Goal: Information Seeking & Learning: Find specific page/section

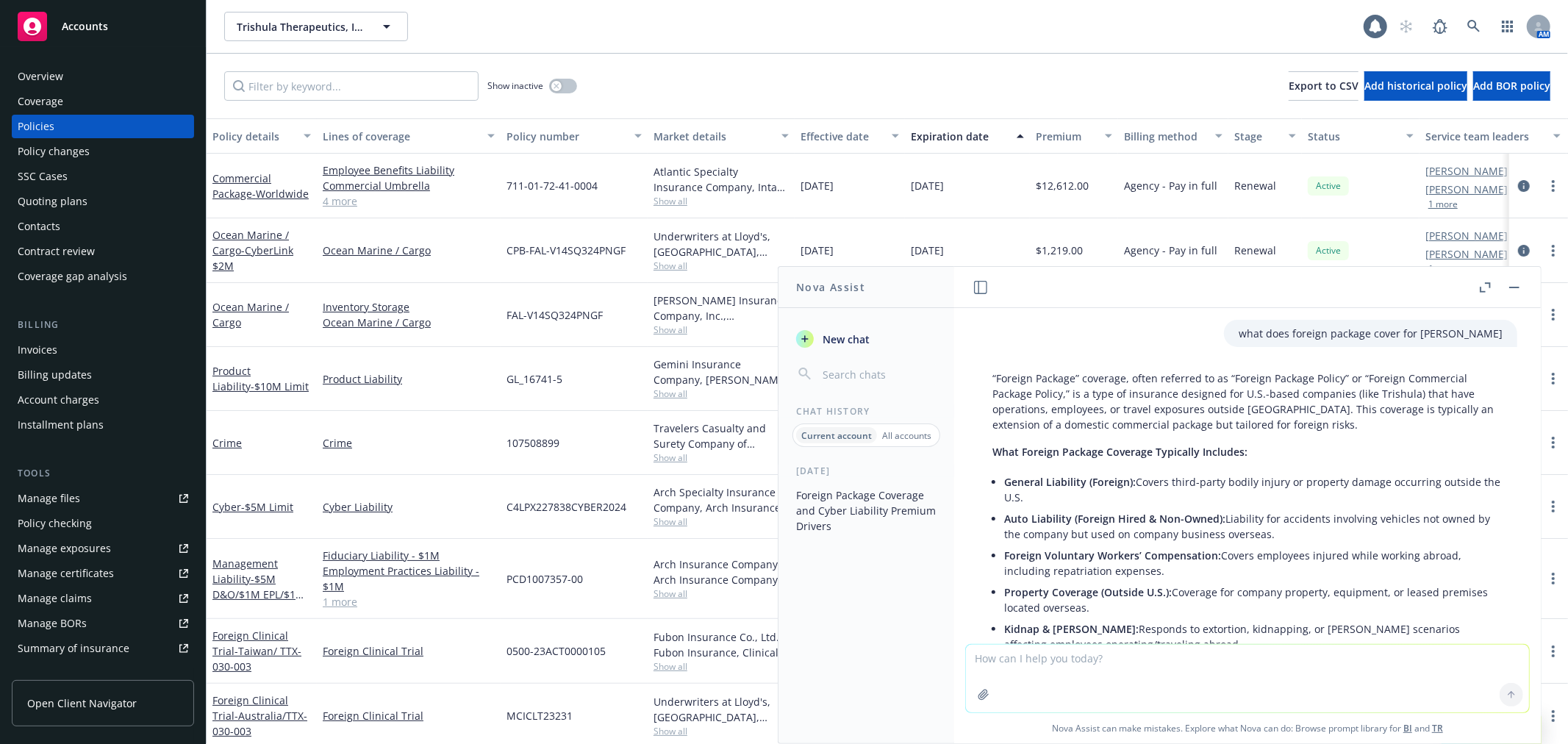
scroll to position [1344, 0]
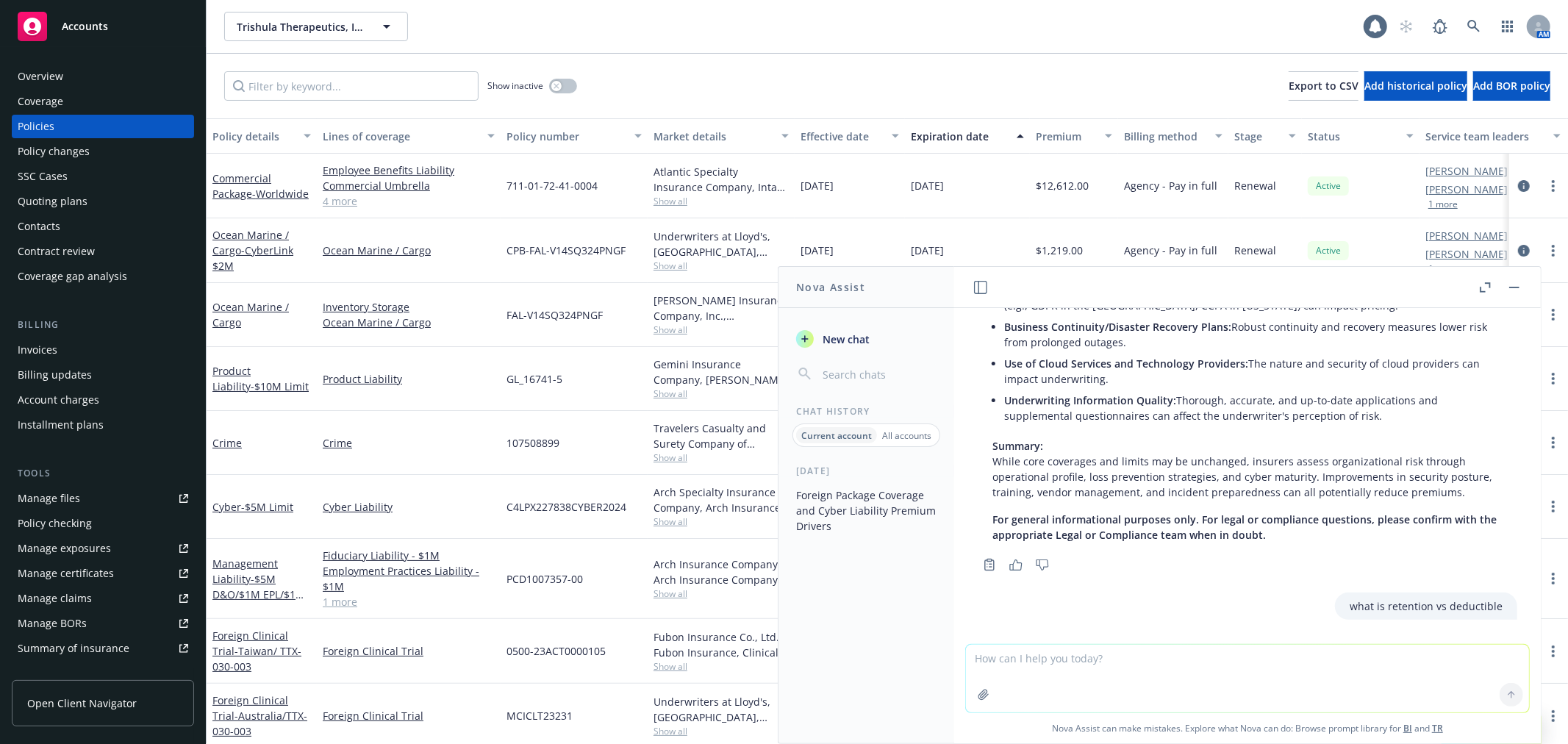
click at [1521, 288] on button "button" at bounding box center [1514, 287] width 17 height 17
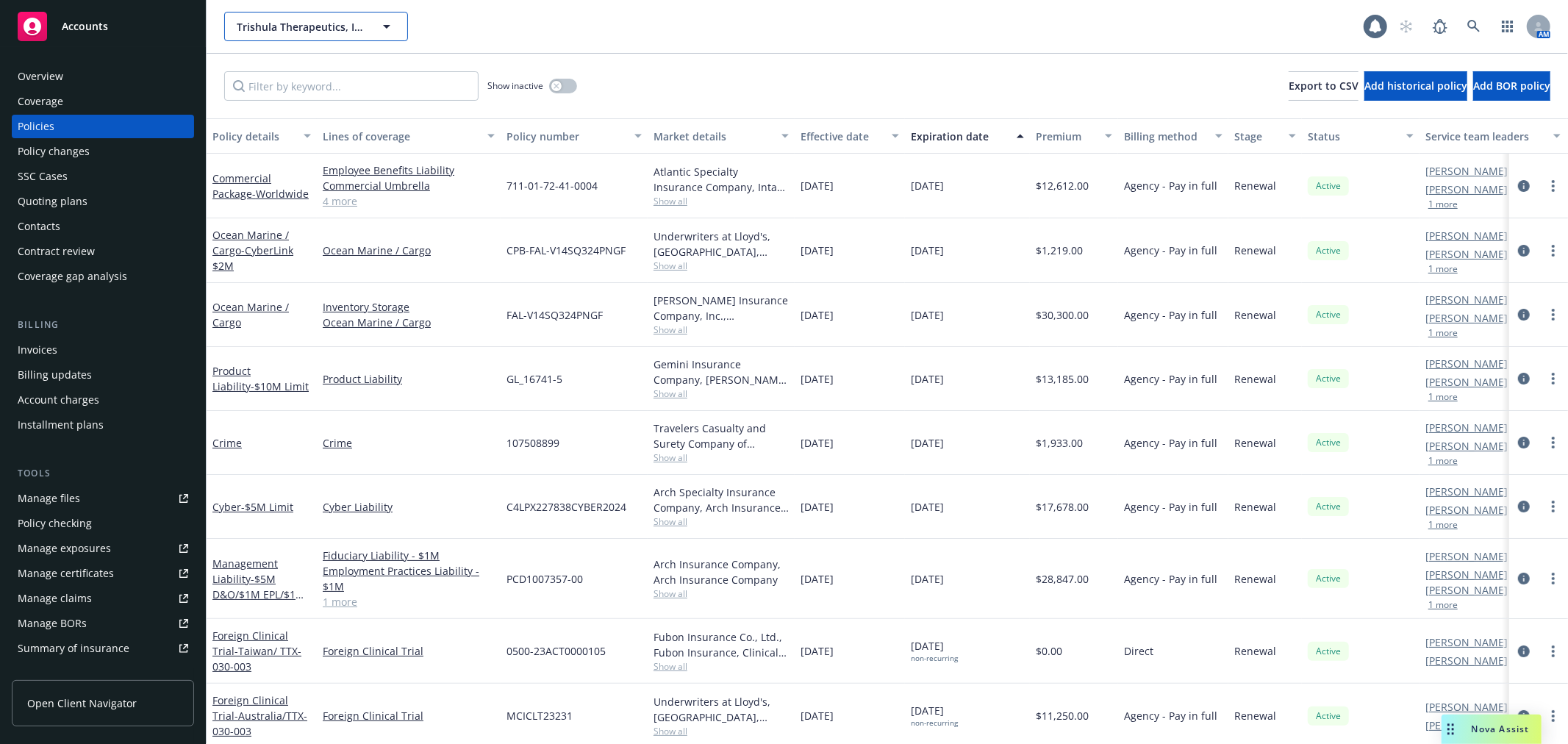
click at [283, 17] on button "Trishula Therapeutics, Inc." at bounding box center [316, 26] width 184 height 29
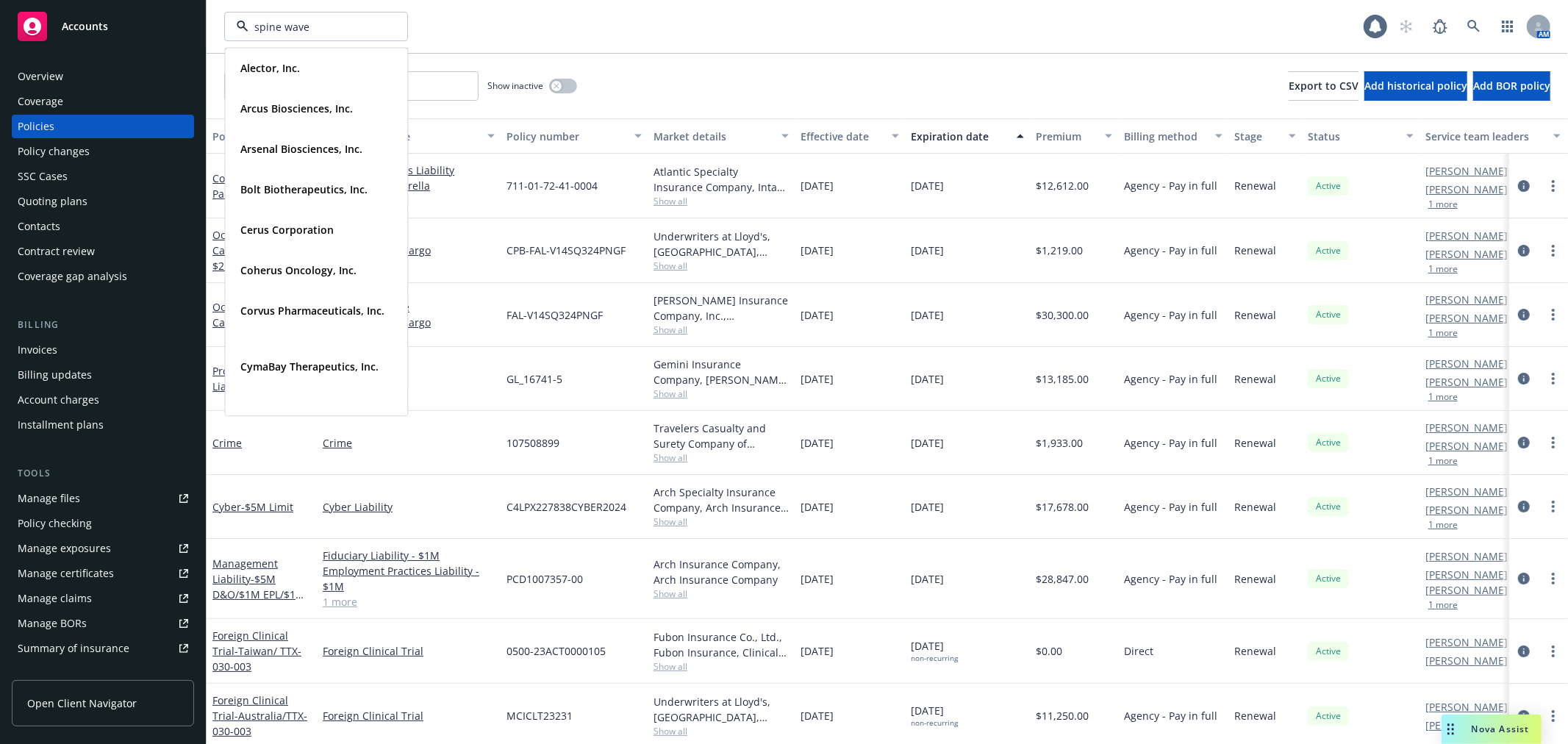
type input "spine wave"
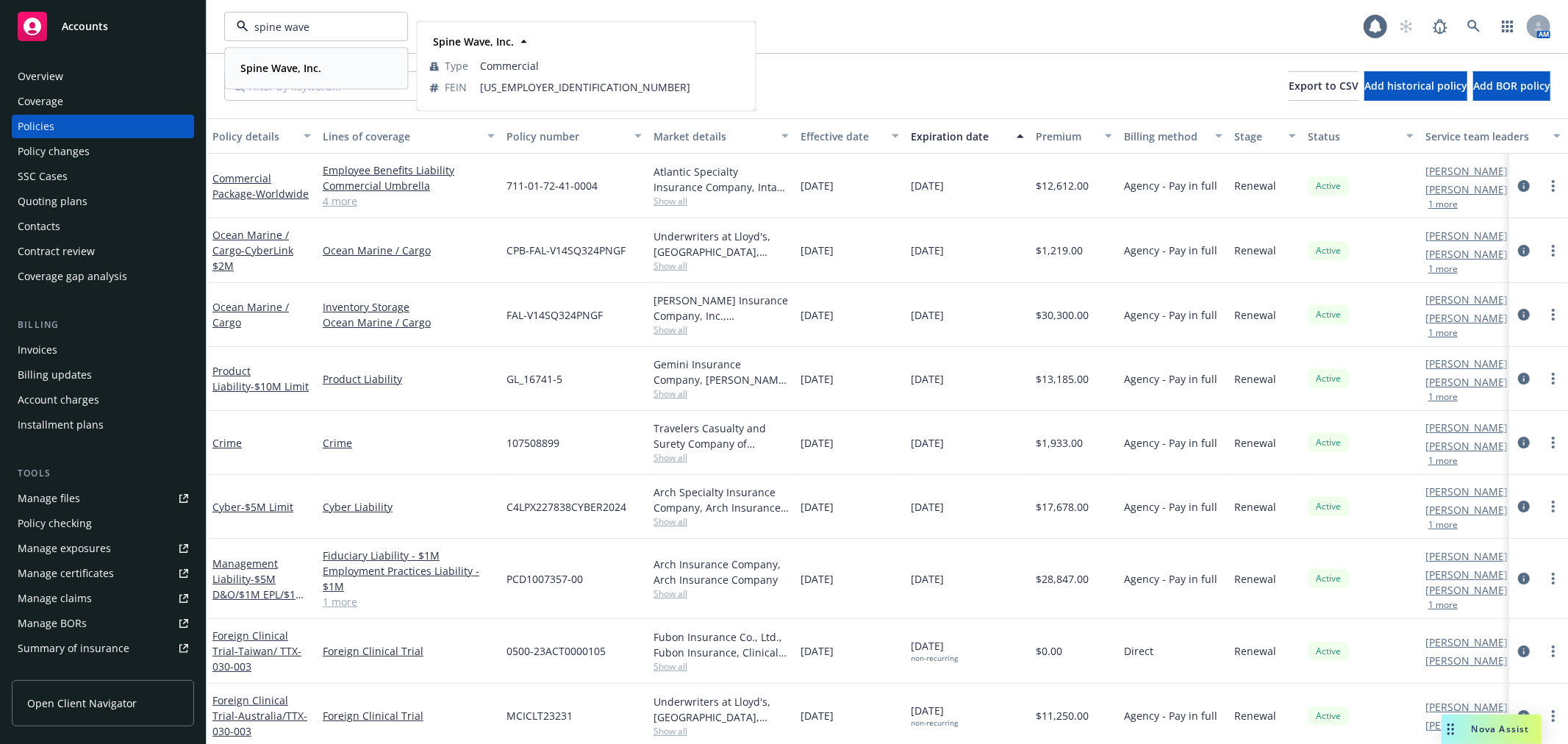
click at [283, 55] on div "Spine Wave, Inc. Type Commercial FEIN [US_EMPLOYER_IDENTIFICATION_NUMBER]" at bounding box center [316, 68] width 181 height 39
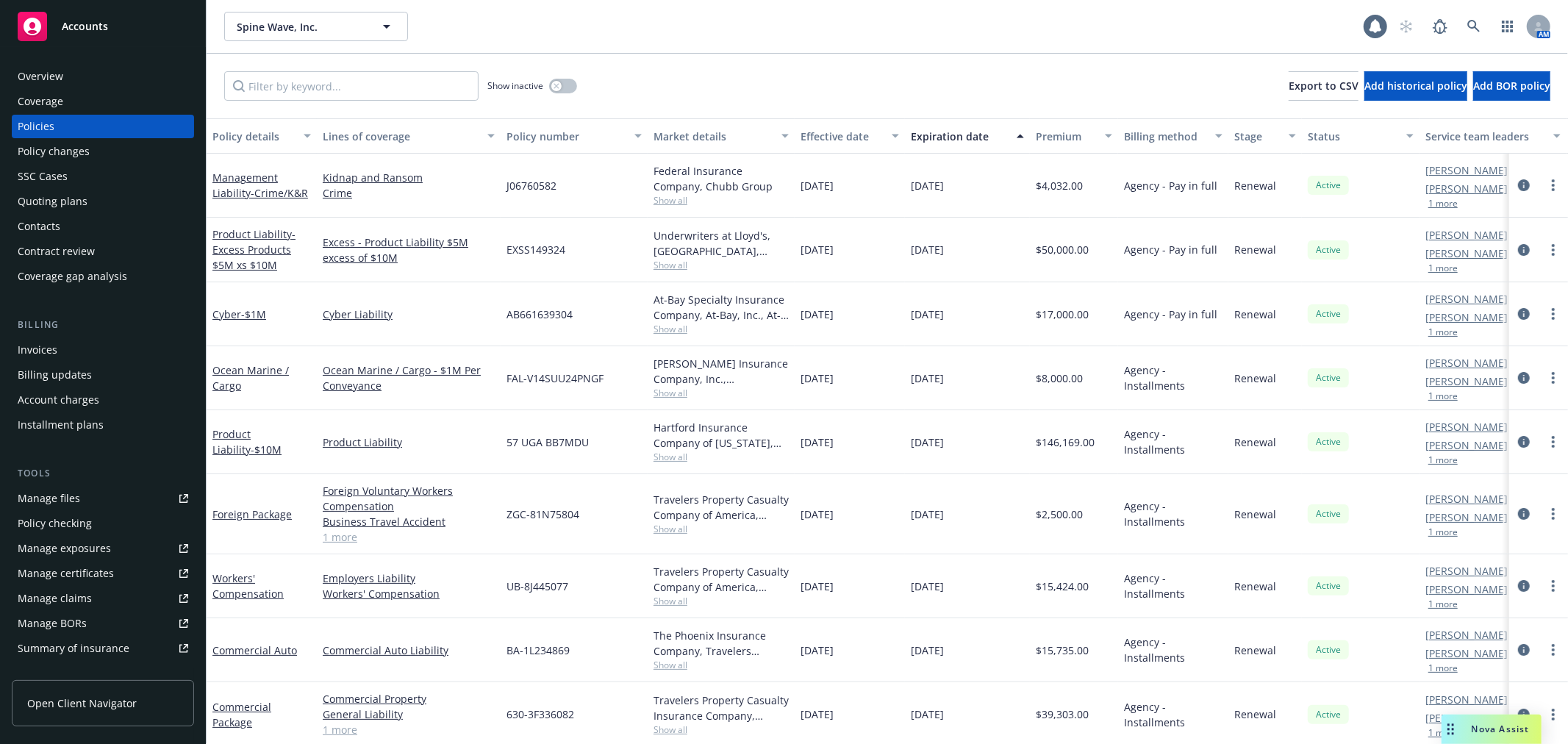
click at [88, 192] on div "Quoting plans" at bounding box center [102, 201] width 171 height 23
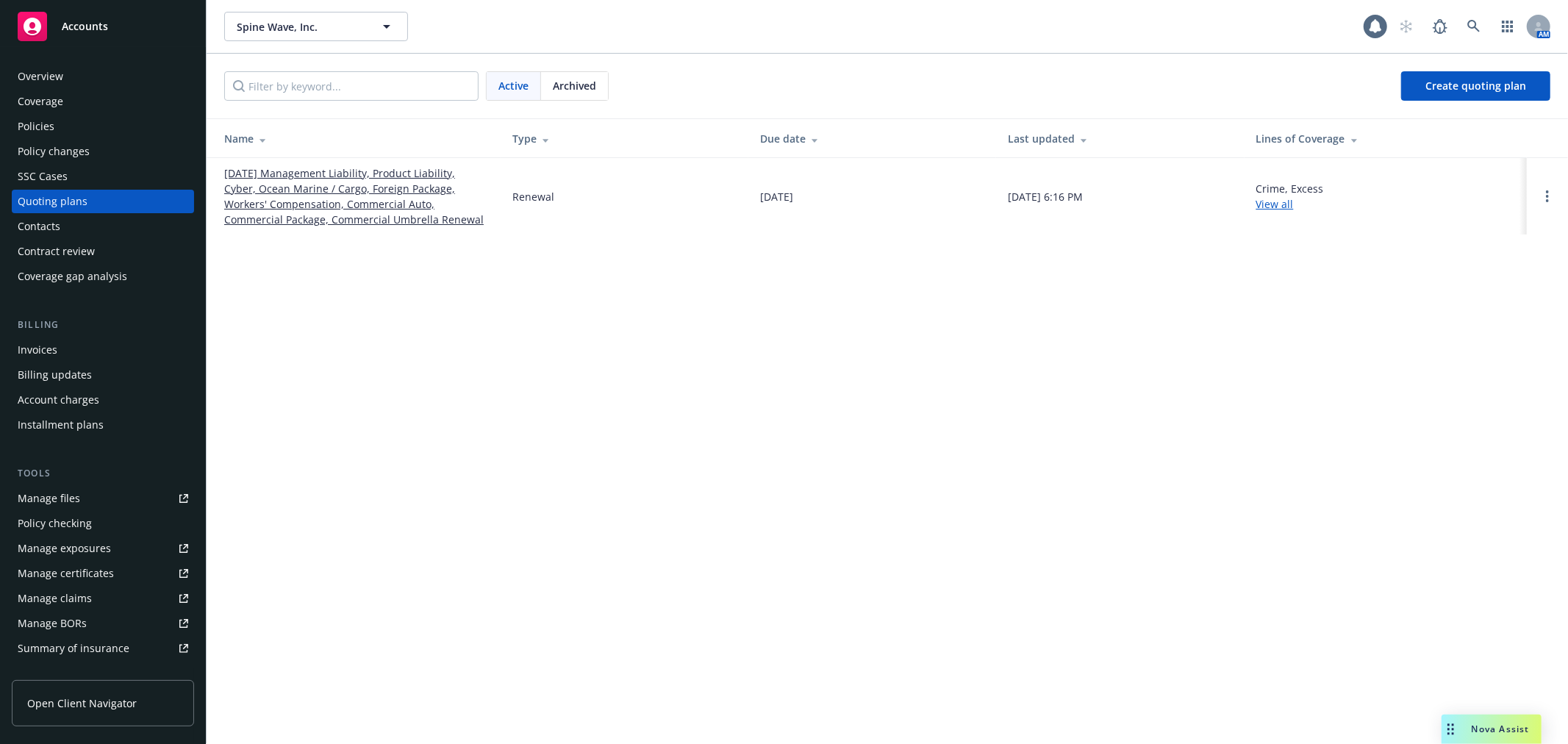
click at [89, 494] on link "Manage files" at bounding box center [103, 498] width 183 height 23
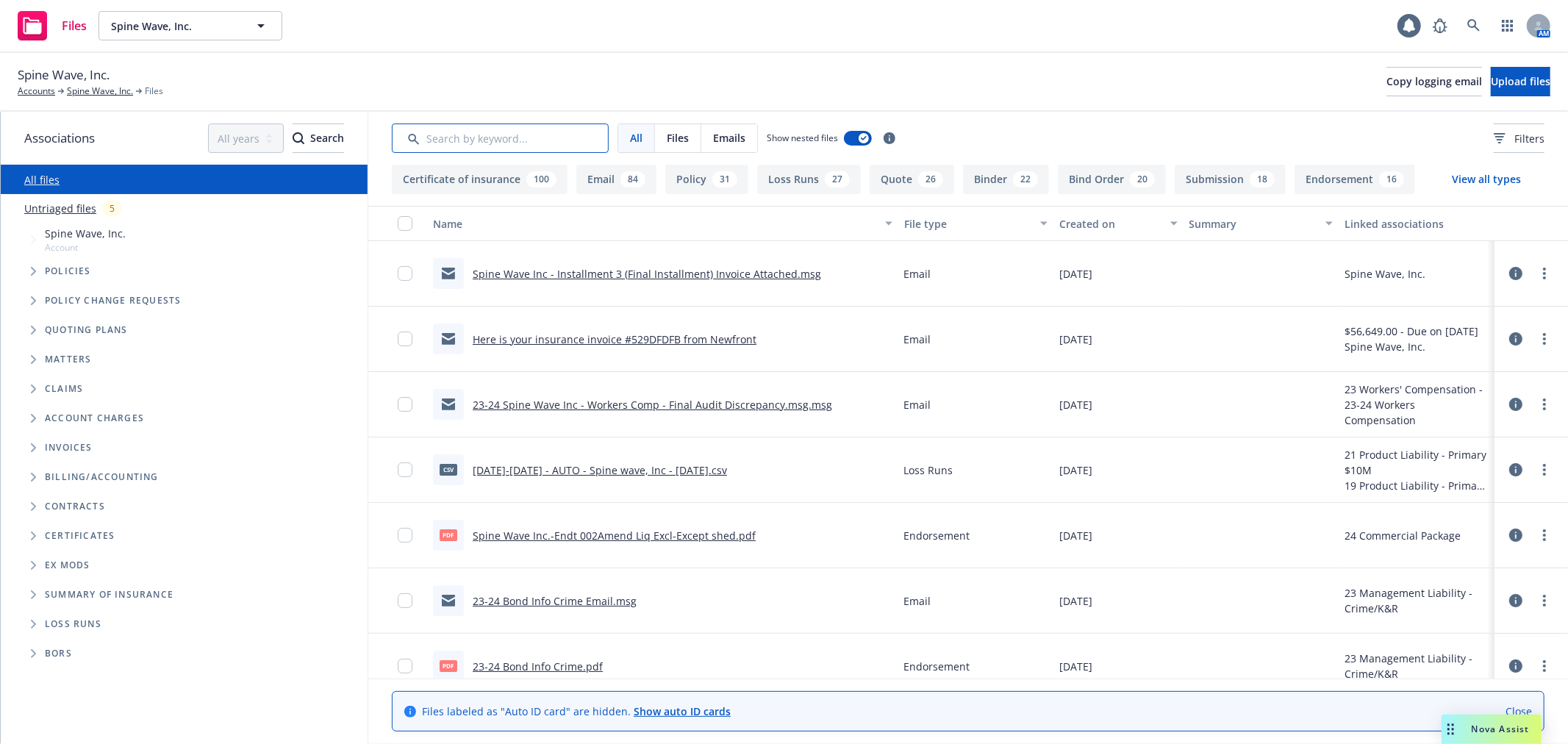
click at [475, 144] on input "Search by keyword..." at bounding box center [500, 138] width 217 height 29
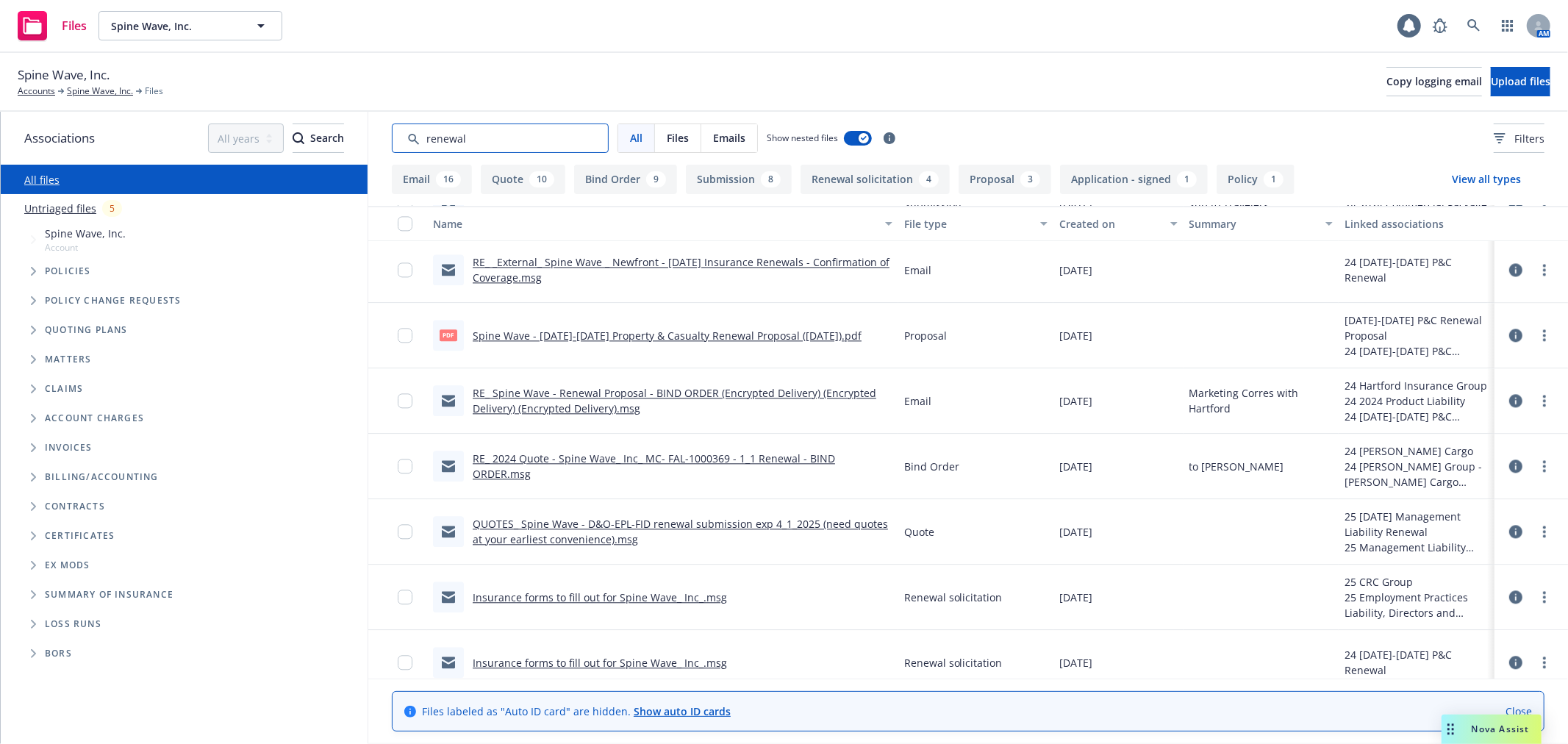
scroll to position [2932, 0]
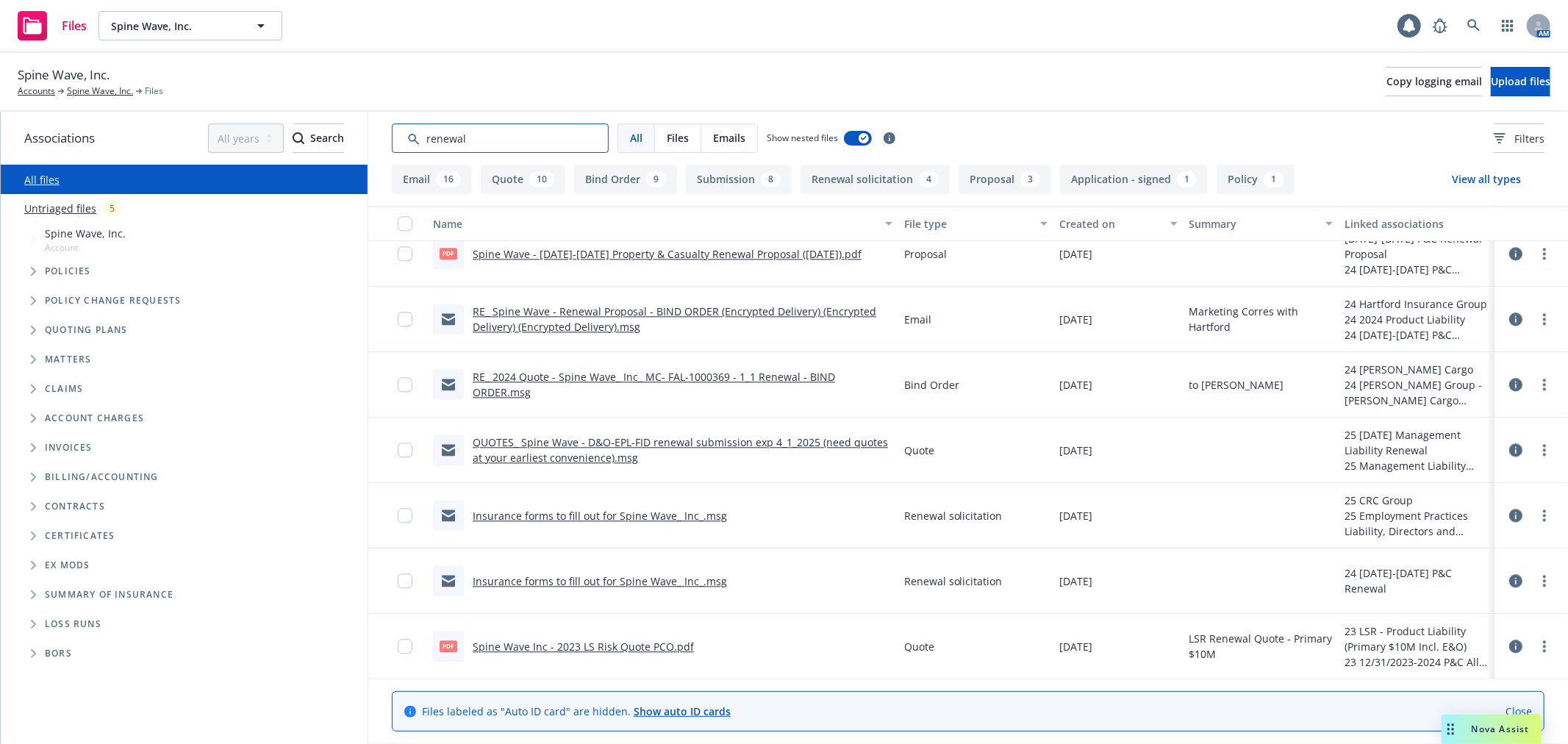
type input "renewal"
